Goal: Task Accomplishment & Management: Manage account settings

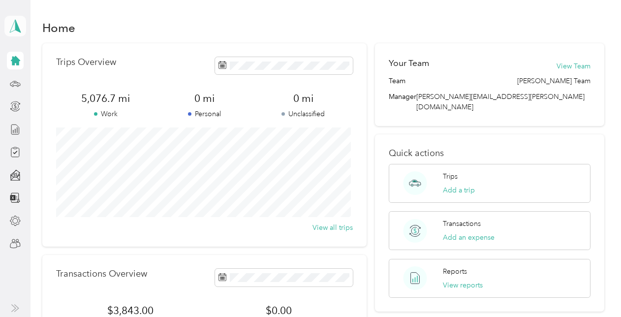
click at [7, 26] on span at bounding box center [15, 26] width 22 height 21
click at [33, 79] on div "Team dashboard" at bounding box center [39, 79] width 53 height 10
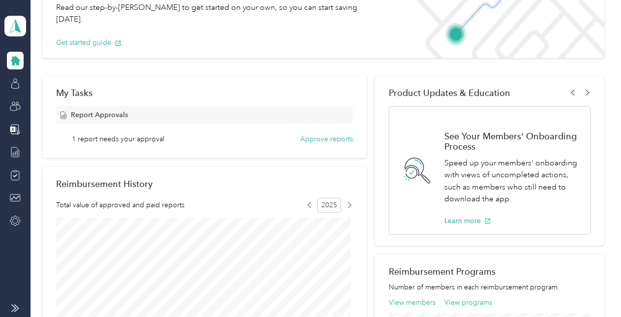
scroll to position [98, 0]
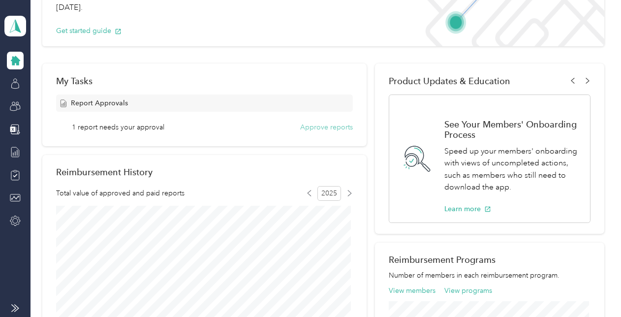
click at [341, 127] on button "Approve reports" at bounding box center [326, 127] width 53 height 10
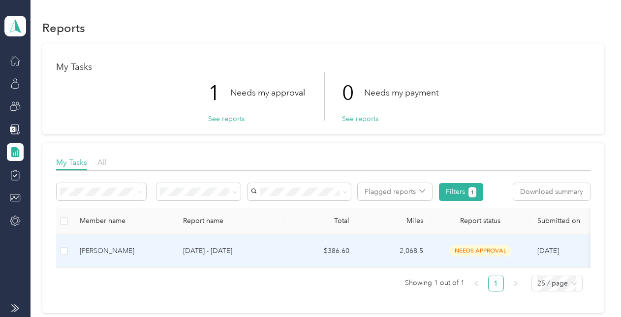
click at [345, 249] on td "$386.60" at bounding box center [320, 251] width 74 height 33
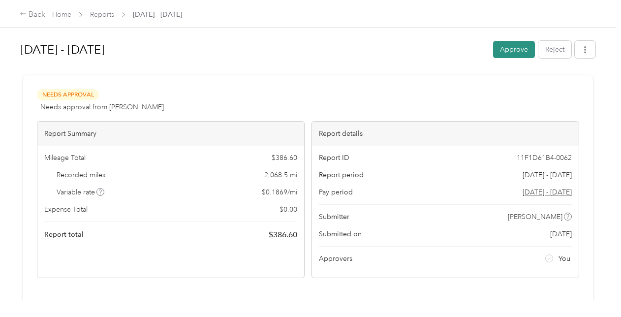
click at [514, 47] on button "Approve" at bounding box center [514, 49] width 42 height 17
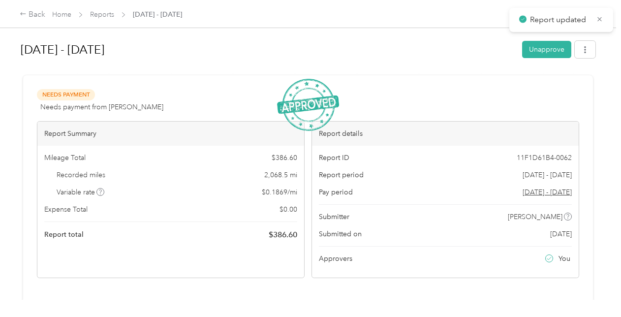
click at [51, 7] on div "Back Home Reports [DATE] - [DATE]" at bounding box center [310, 14] width 621 height 28
click at [64, 19] on span "Home" at bounding box center [61, 14] width 19 height 10
